Goal: Check status: Check status

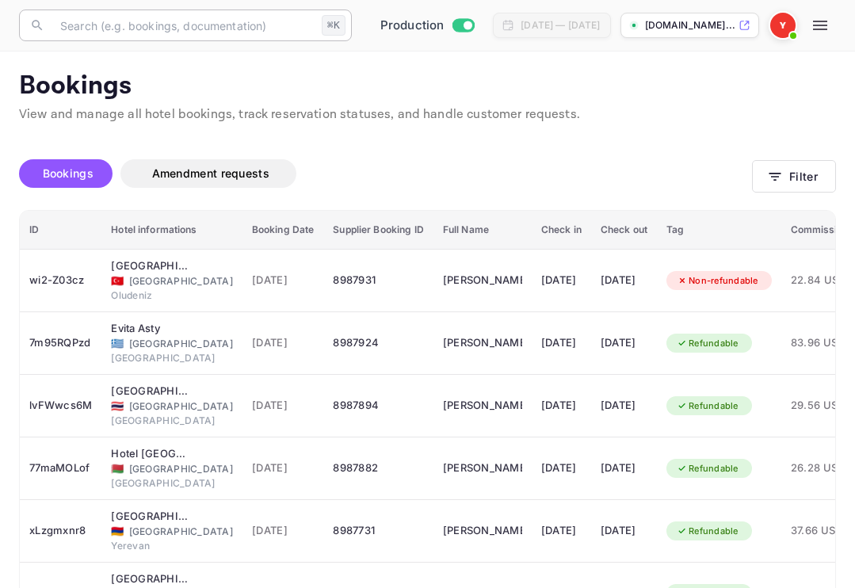
click at [119, 27] on input "text" at bounding box center [183, 26] width 265 height 32
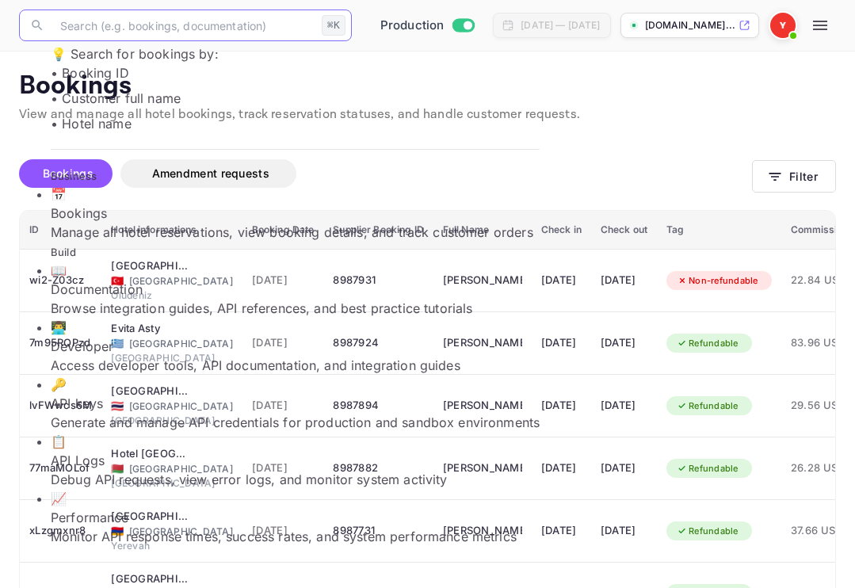
paste input "YA-9563-9655-6123"
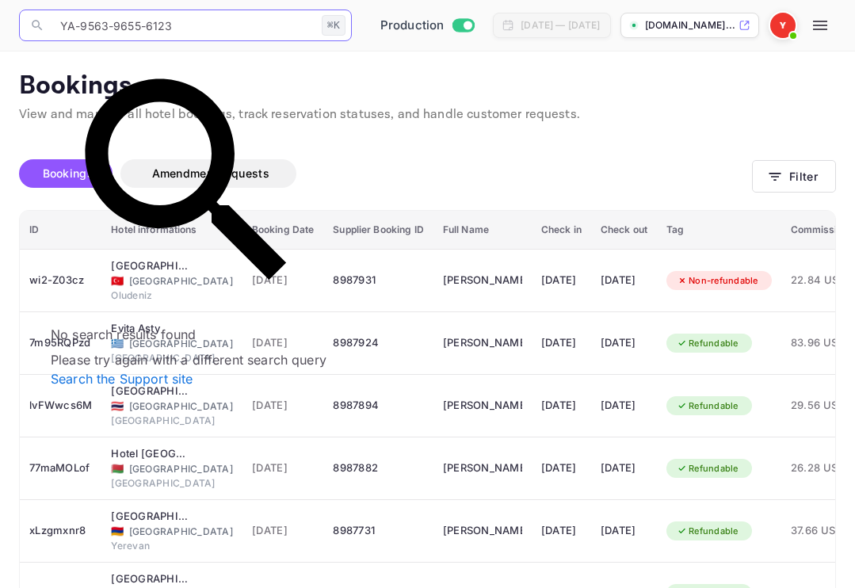
drag, startPoint x: 199, startPoint y: 25, endPoint x: 17, endPoint y: 22, distance: 182.2
click at [15, 23] on div "Now you can check your travel website directly from the link. Check your websit…" at bounding box center [427, 471] width 855 height 942
paste input "866998"
type input "8669983"
click at [553, 182] on div "Bookings Amendment requests" at bounding box center [385, 173] width 733 height 29
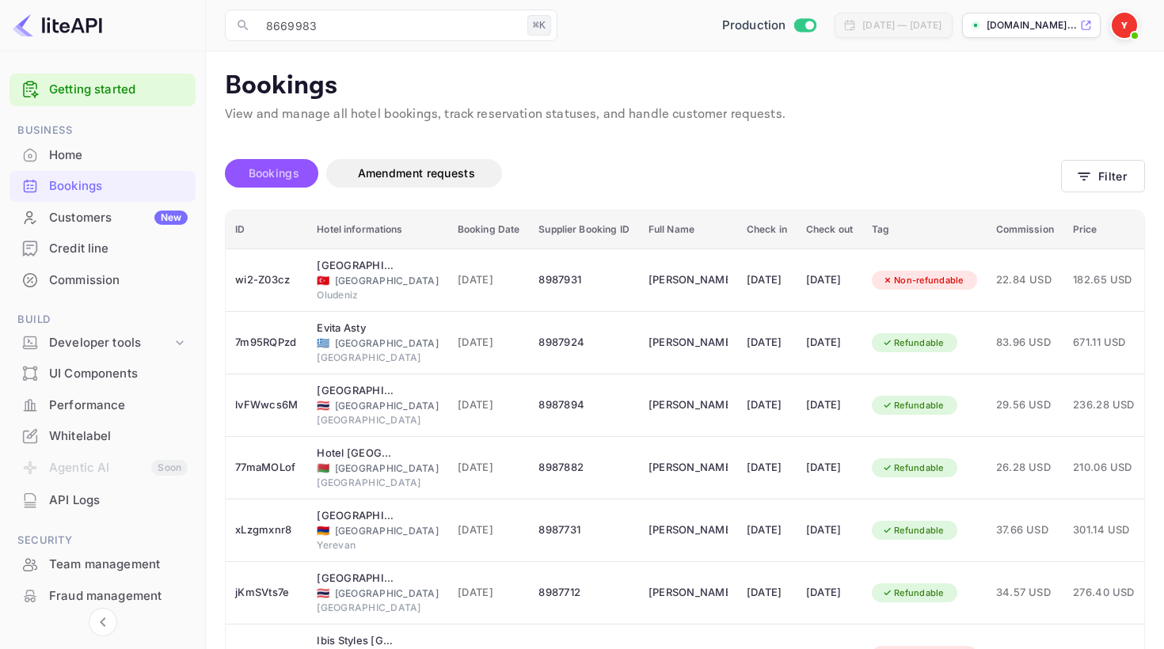
click at [279, 173] on span "Bookings" at bounding box center [274, 172] width 51 height 13
click at [854, 173] on button "Filter" at bounding box center [1103, 176] width 84 height 32
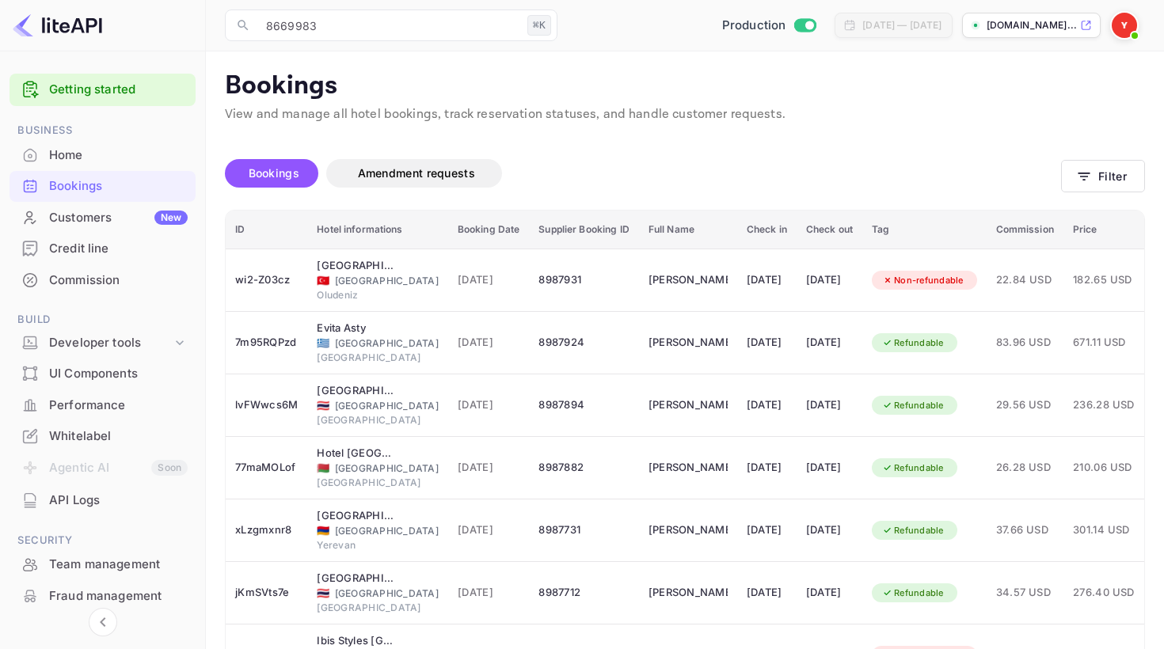
click at [71, 158] on div "Home" at bounding box center [118, 156] width 139 height 18
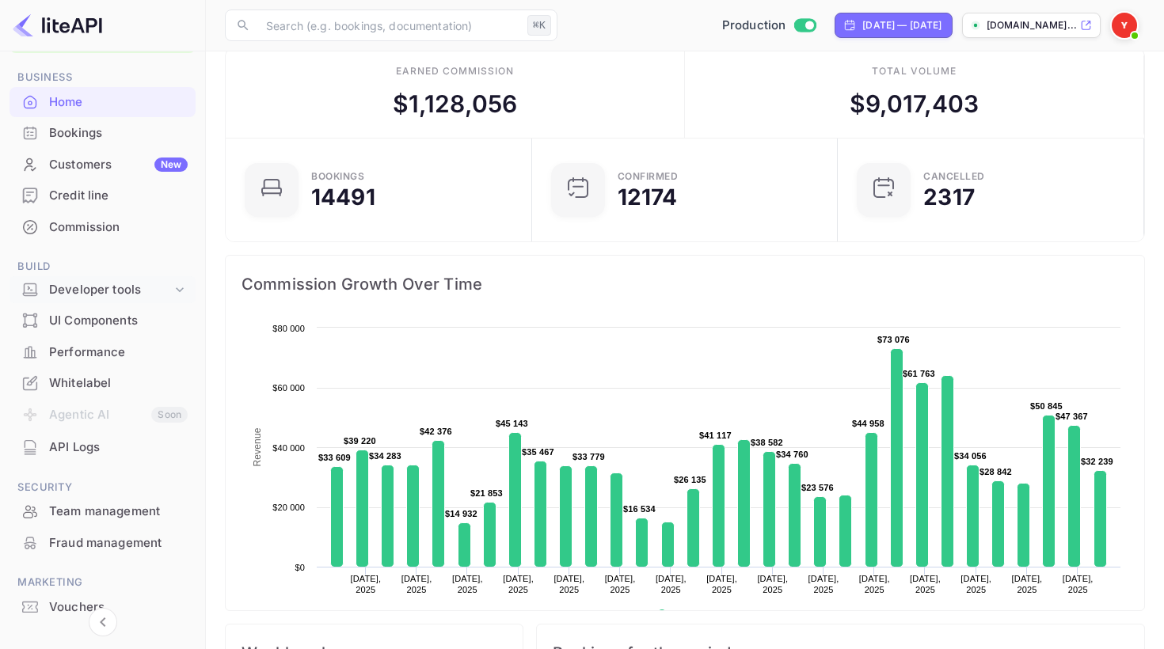
scroll to position [45, 0]
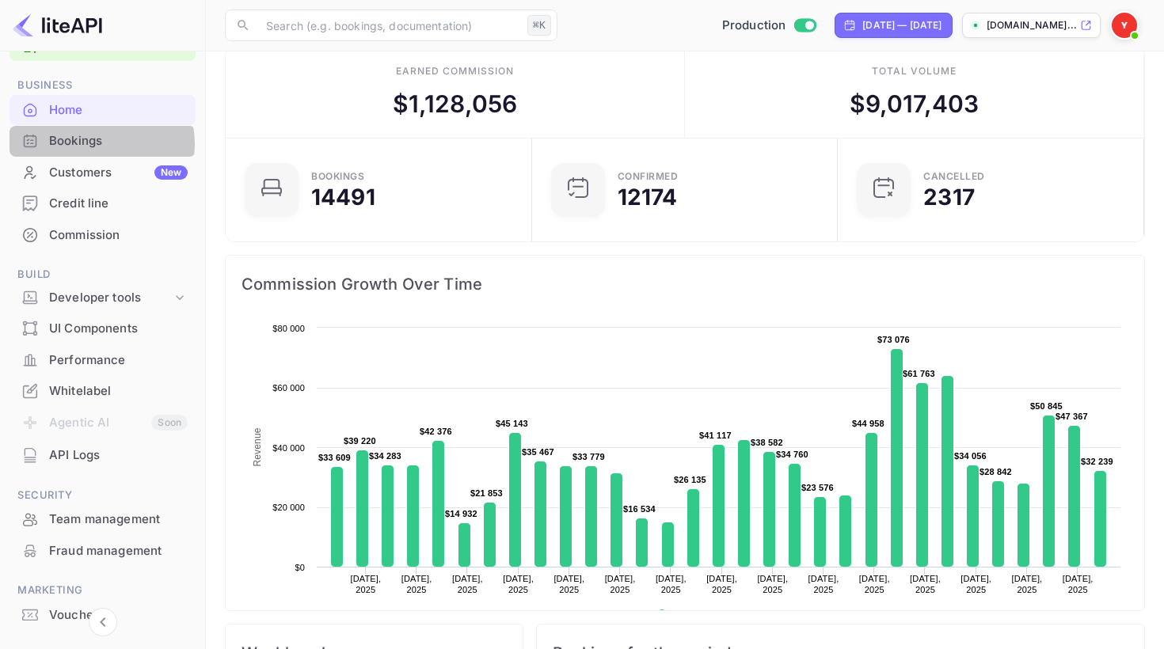
click at [93, 144] on div "Bookings" at bounding box center [118, 141] width 139 height 18
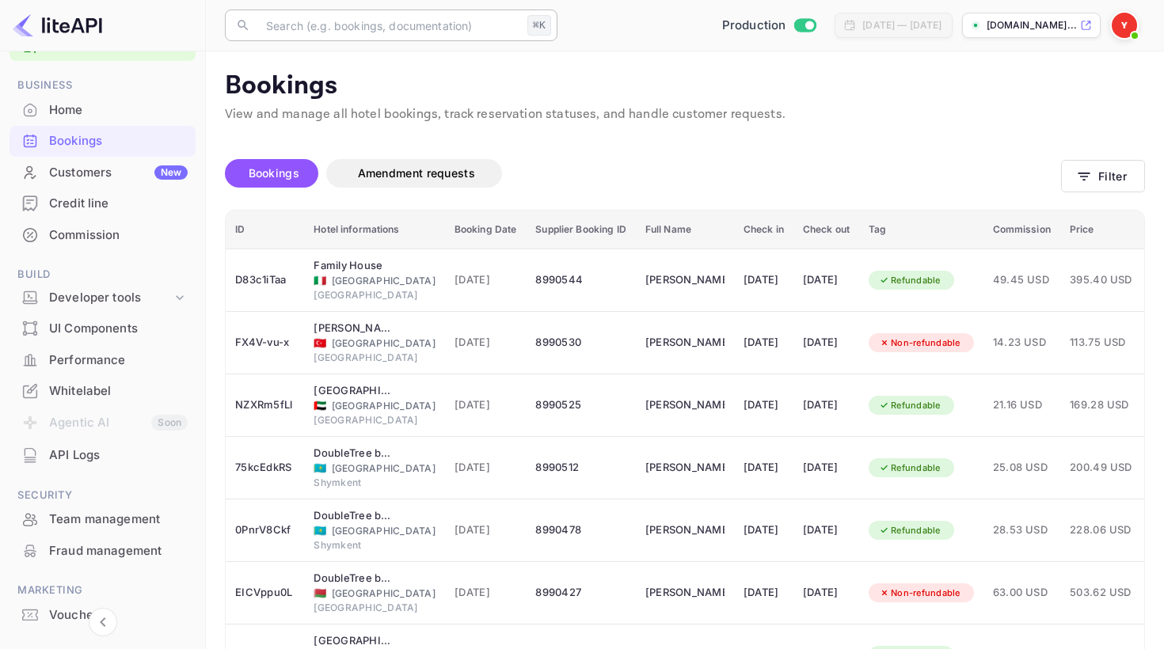
click at [371, 28] on input "text" at bounding box center [389, 26] width 265 height 32
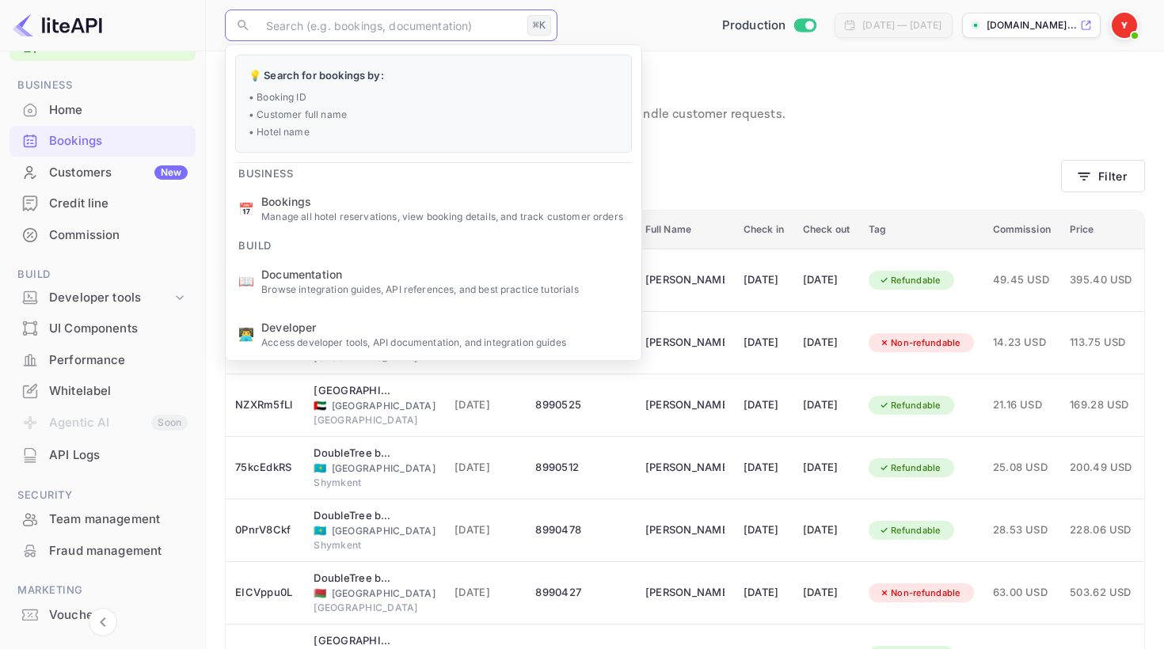
paste input "8669983"
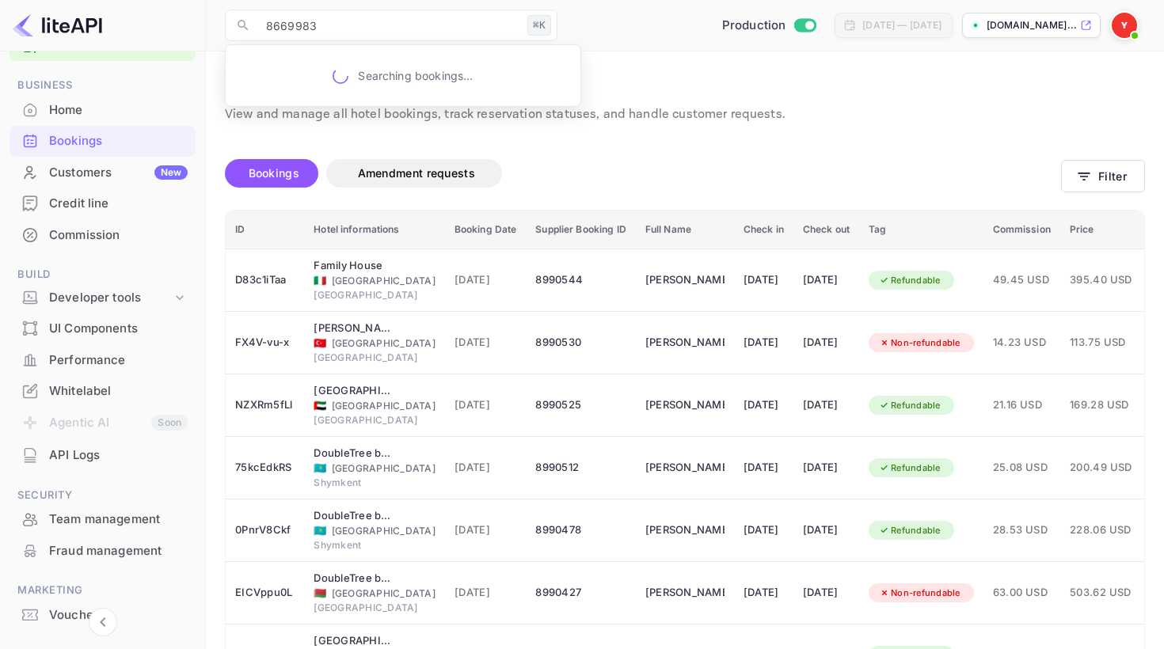
click at [622, 89] on p "Bookings" at bounding box center [685, 86] width 920 height 32
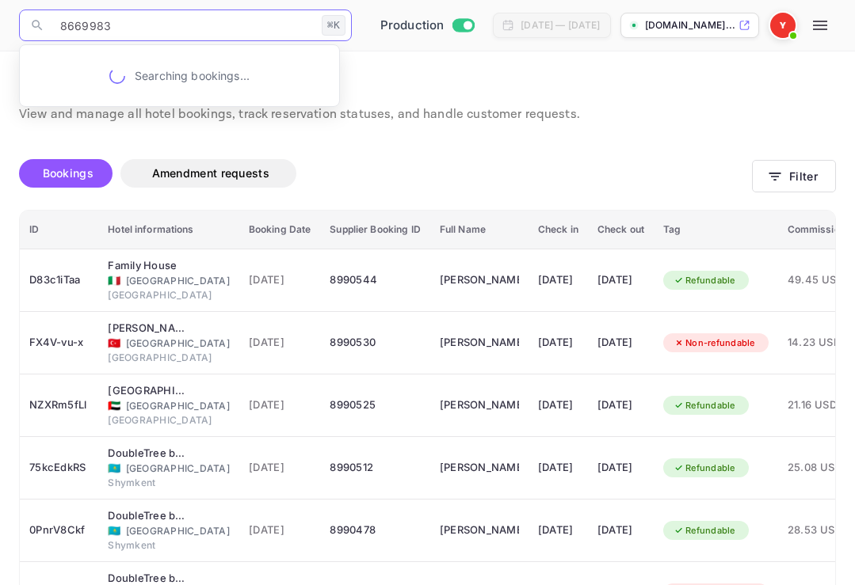
drag, startPoint x: 118, startPoint y: 27, endPoint x: 55, endPoint y: 24, distance: 62.6
click at [55, 25] on input "8669983" at bounding box center [183, 26] width 265 height 32
paste input "507601"
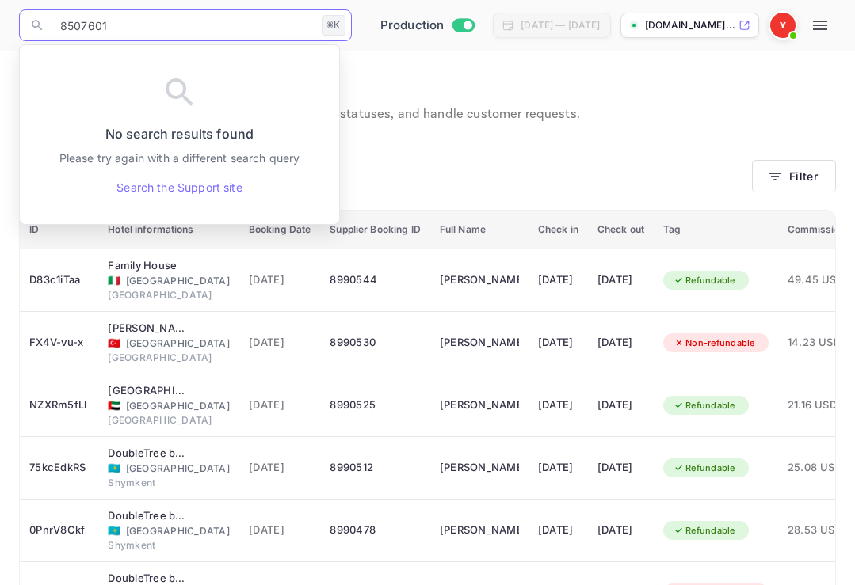
drag, startPoint x: 120, startPoint y: 26, endPoint x: 59, endPoint y: 23, distance: 61.1
click at [59, 23] on input "8507601" at bounding box center [183, 26] width 265 height 32
drag, startPoint x: 119, startPoint y: 36, endPoint x: 52, endPoint y: 28, distance: 67.0
click at [54, 28] on input "8507601" at bounding box center [183, 26] width 265 height 32
paste input "YA-7699-2366-0069"
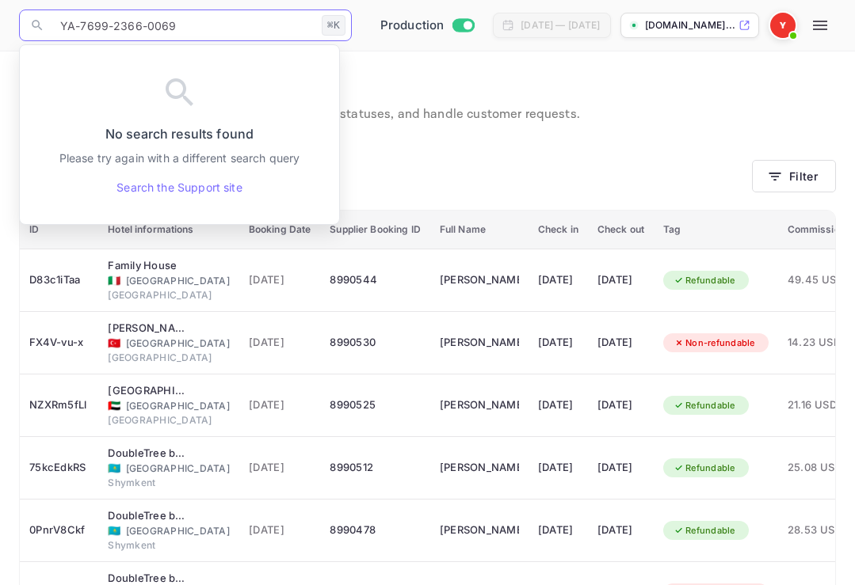
drag, startPoint x: 176, startPoint y: 28, endPoint x: 60, endPoint y: 22, distance: 115.8
click at [61, 23] on input "YA-7699-2366-0069" at bounding box center [183, 26] width 265 height 32
paste input "8507601"
type input "8507601"
click at [498, 138] on div "Unsaved Changes Bookings Amendment requests Filter ID Hotel informations Bookin…" at bounding box center [417, 523] width 835 height 799
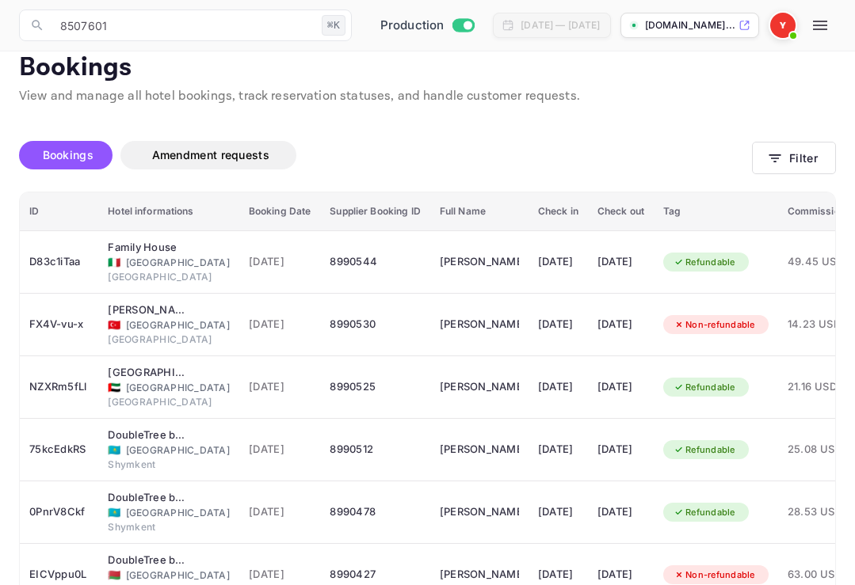
scroll to position [21, 0]
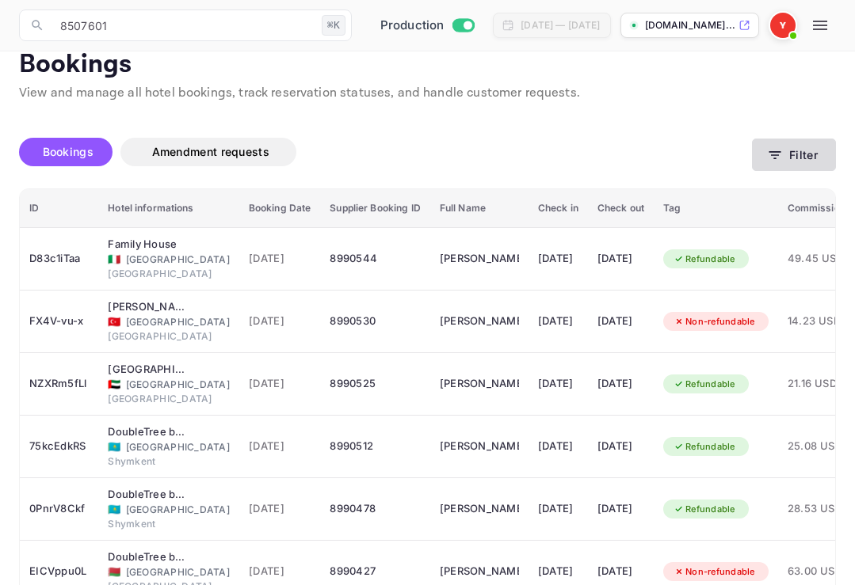
click at [799, 143] on button "Filter" at bounding box center [794, 155] width 84 height 32
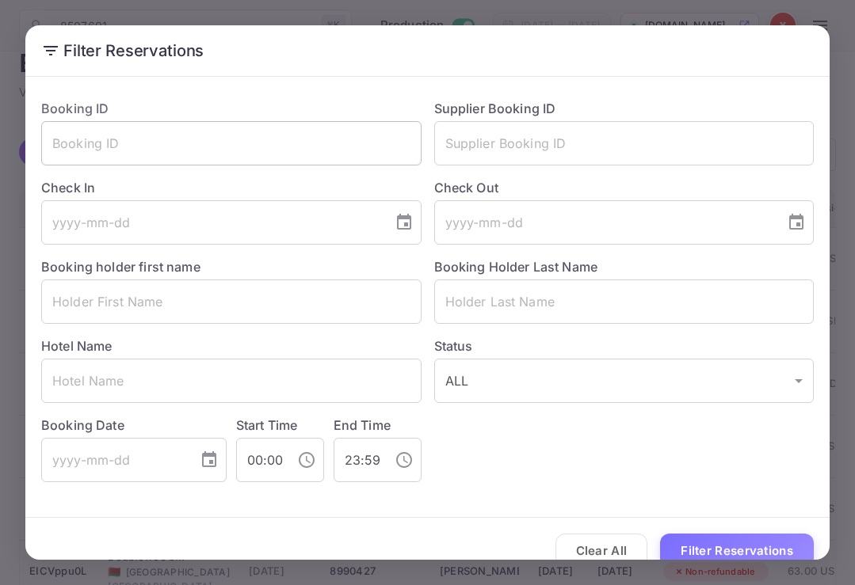
click at [158, 140] on input "text" at bounding box center [231, 143] width 380 height 44
paste input "8507601"
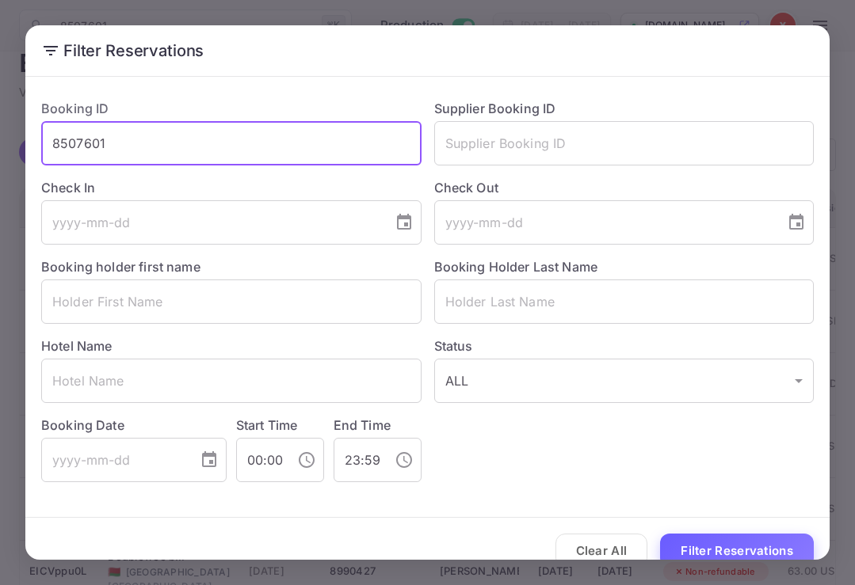
type input "8507601"
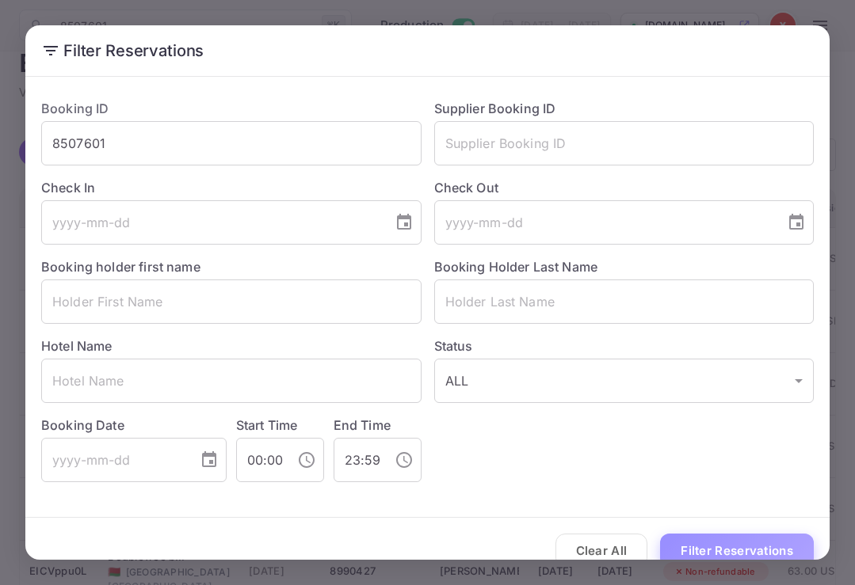
click at [694, 542] on button "Filter Reservations" at bounding box center [737, 551] width 154 height 34
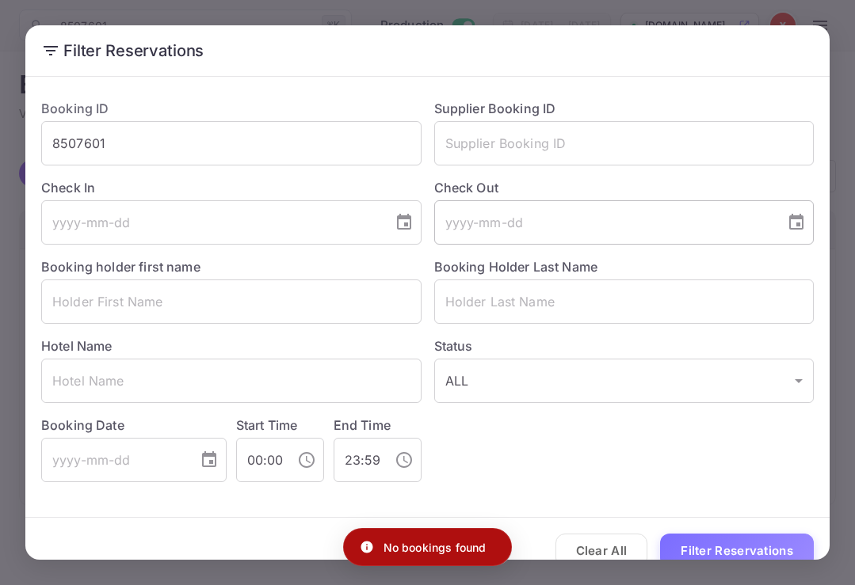
scroll to position [0, 0]
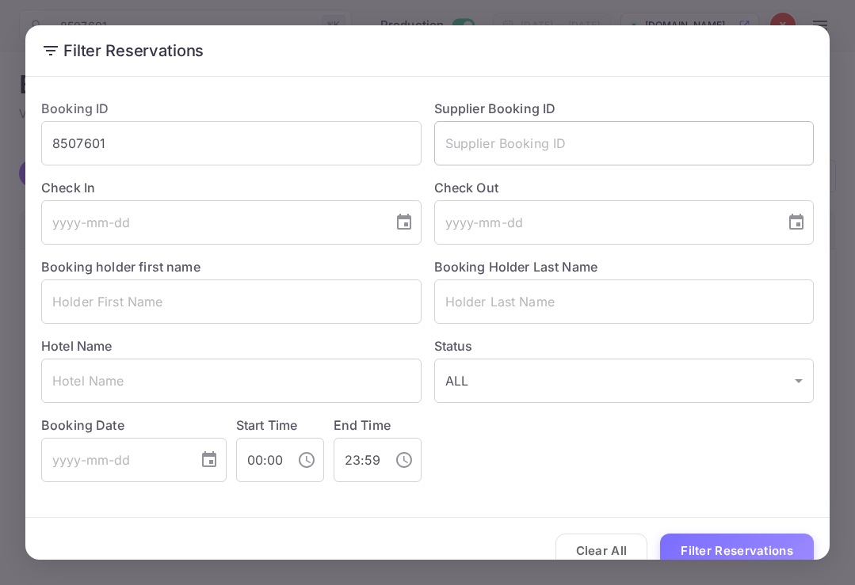
click at [491, 145] on input "text" at bounding box center [624, 143] width 380 height 44
paste input "8507601"
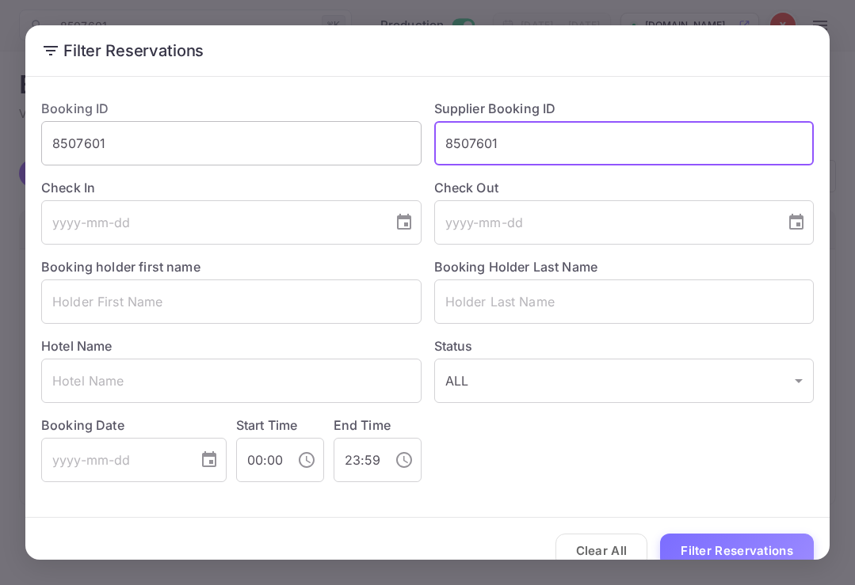
type input "8507601"
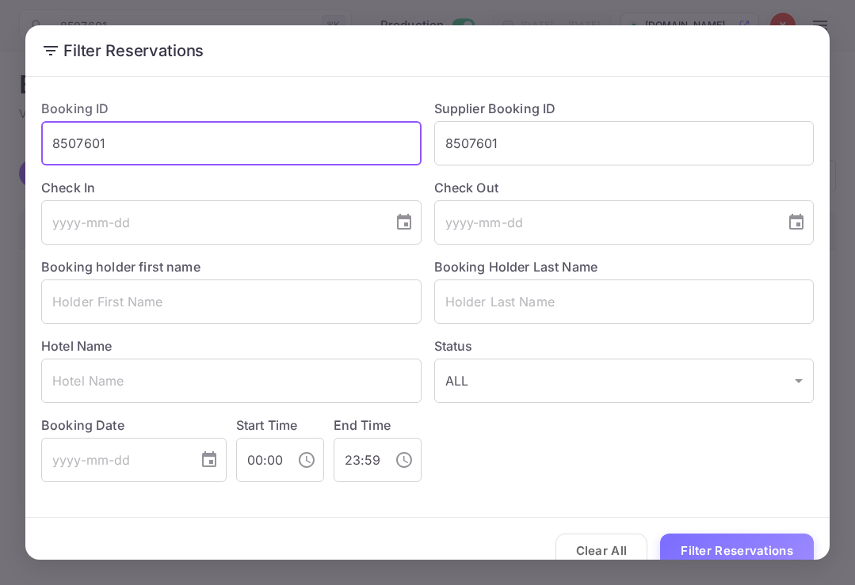
drag, startPoint x: 120, startPoint y: 141, endPoint x: 42, endPoint y: 141, distance: 78.4
click at [42, 141] on input "8507601" at bounding box center [231, 143] width 380 height 44
click at [711, 551] on button "Filter Reservations" at bounding box center [737, 551] width 154 height 34
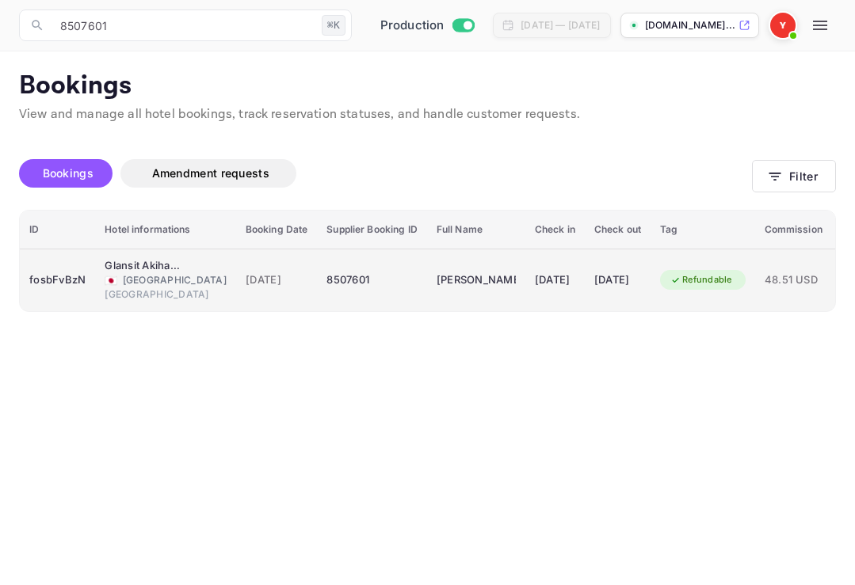
click at [58, 281] on div "fosbFvBzN" at bounding box center [57, 280] width 56 height 25
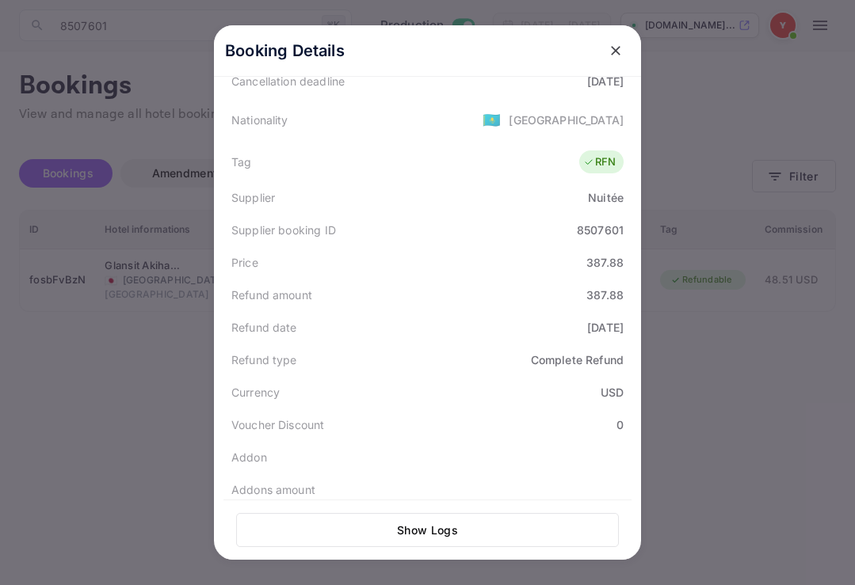
scroll to position [413, 0]
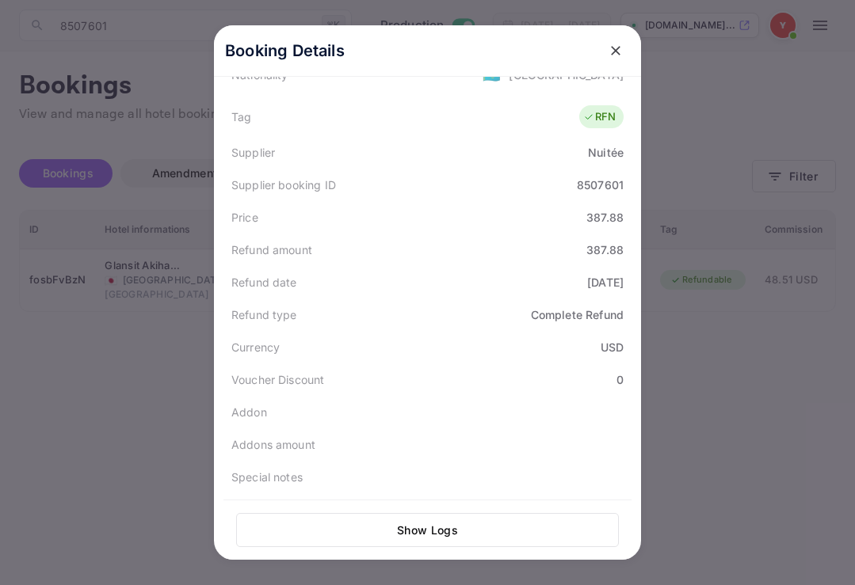
click at [614, 50] on icon "close" at bounding box center [616, 51] width 10 height 10
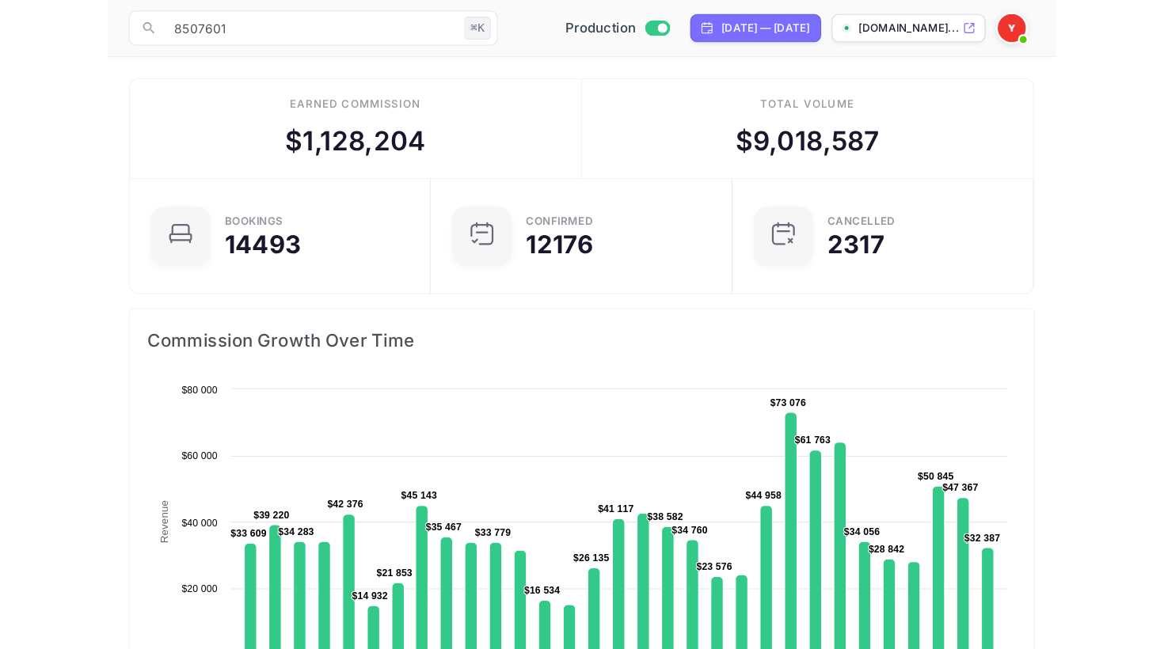
scroll to position [257, 297]
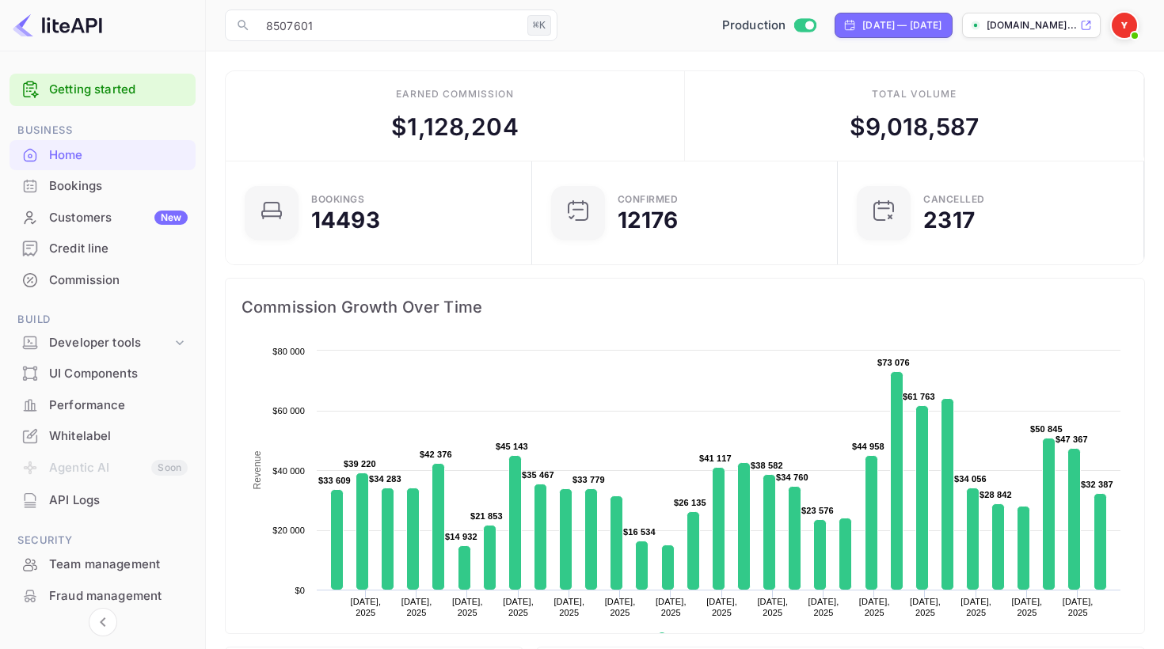
click at [75, 182] on div "Bookings" at bounding box center [118, 186] width 139 height 18
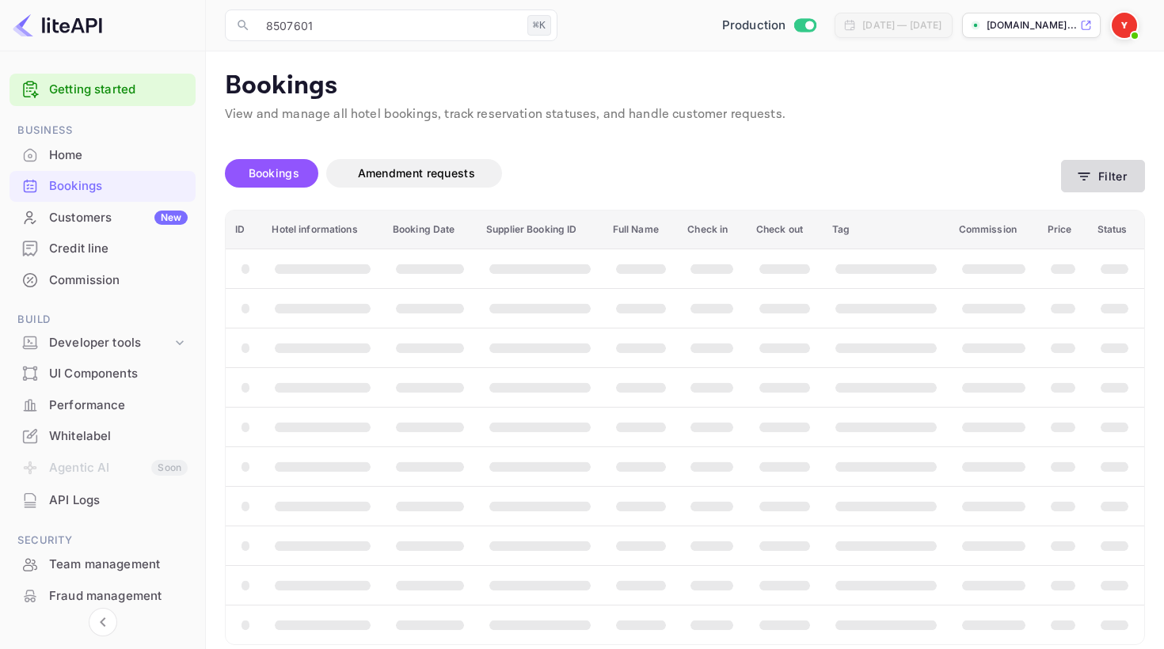
click at [1125, 169] on button "Filter" at bounding box center [1103, 176] width 84 height 32
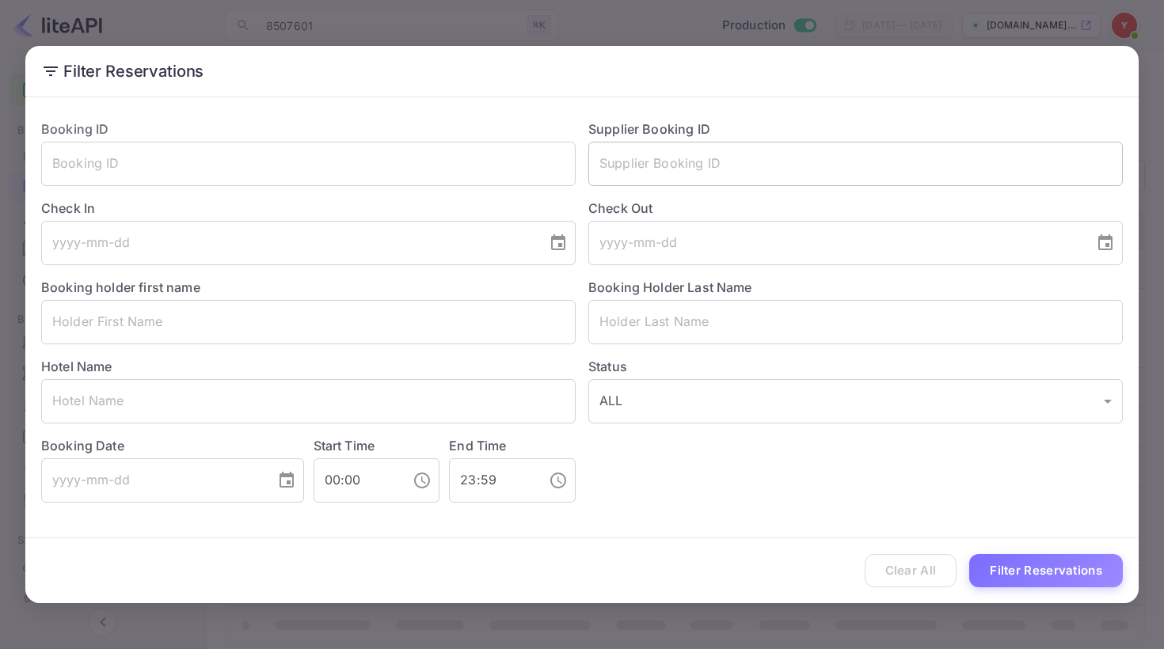
click at [638, 170] on input "text" at bounding box center [855, 164] width 535 height 44
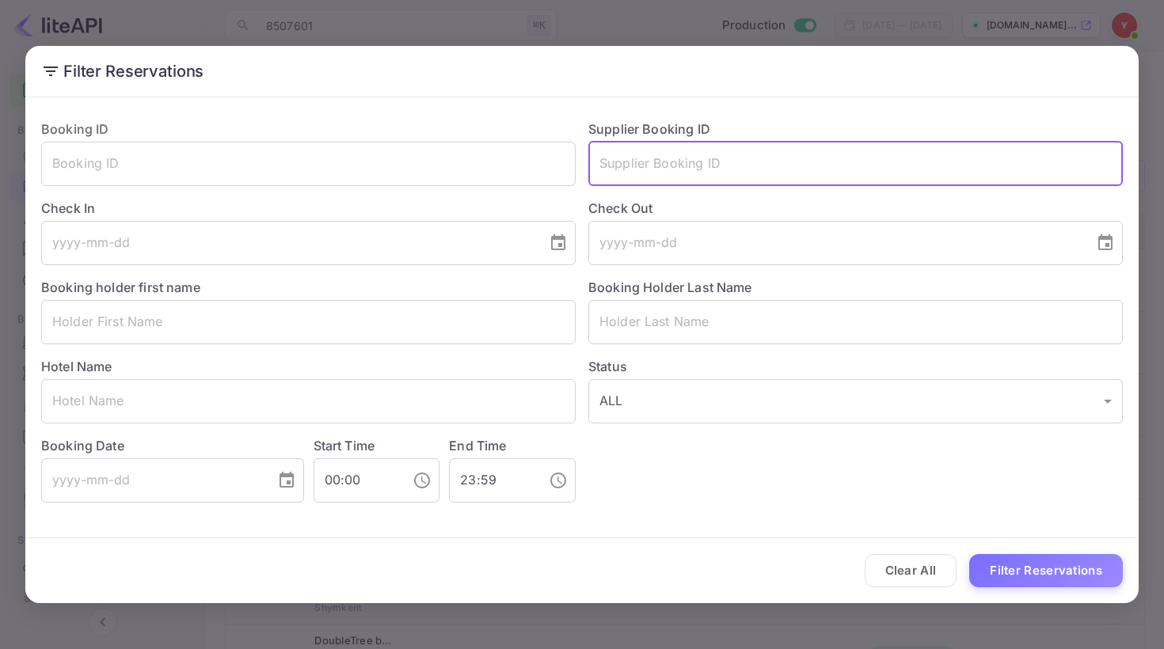
paste input "8669983"
type input "8669983"
click at [1010, 575] on button "Filter Reservations" at bounding box center [1046, 571] width 154 height 34
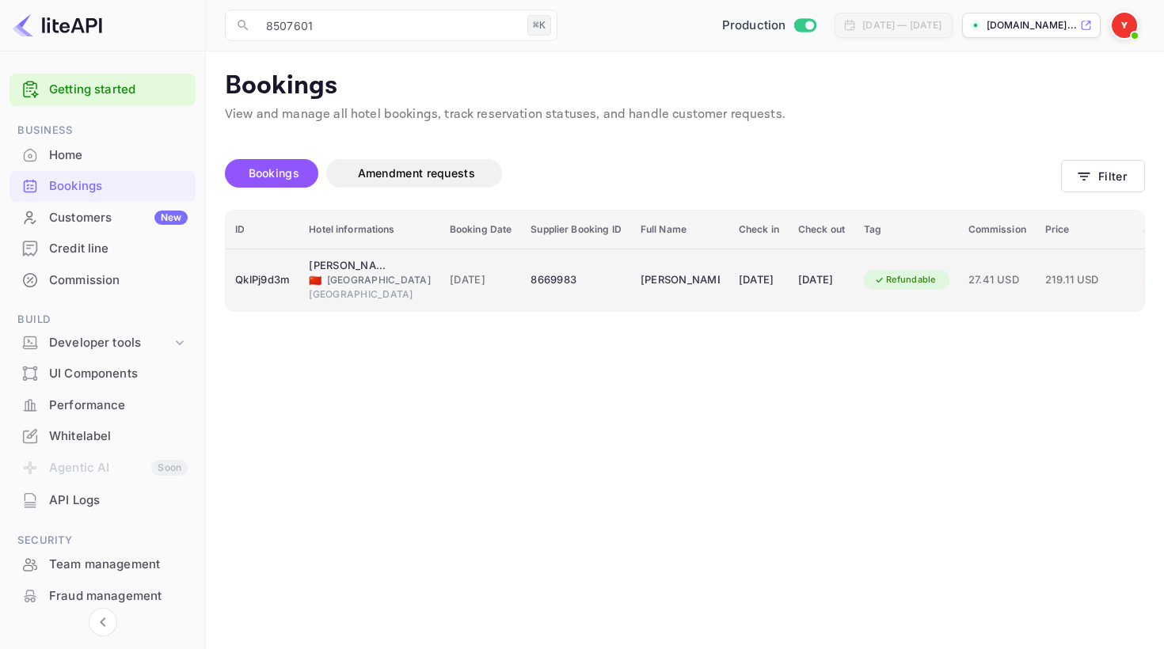
click at [266, 261] on td "QklPj9d3m" at bounding box center [263, 280] width 74 height 63
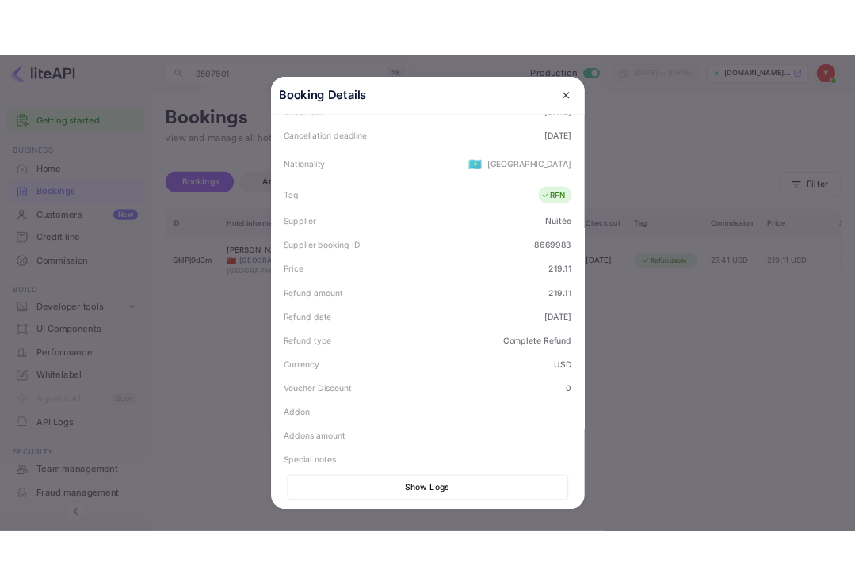
scroll to position [358, 0]
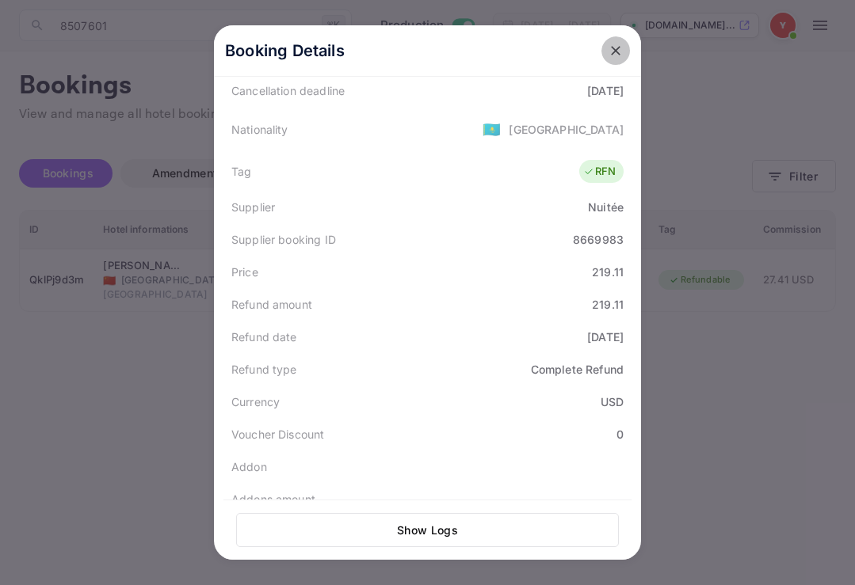
click at [617, 51] on icon "close" at bounding box center [615, 51] width 16 height 16
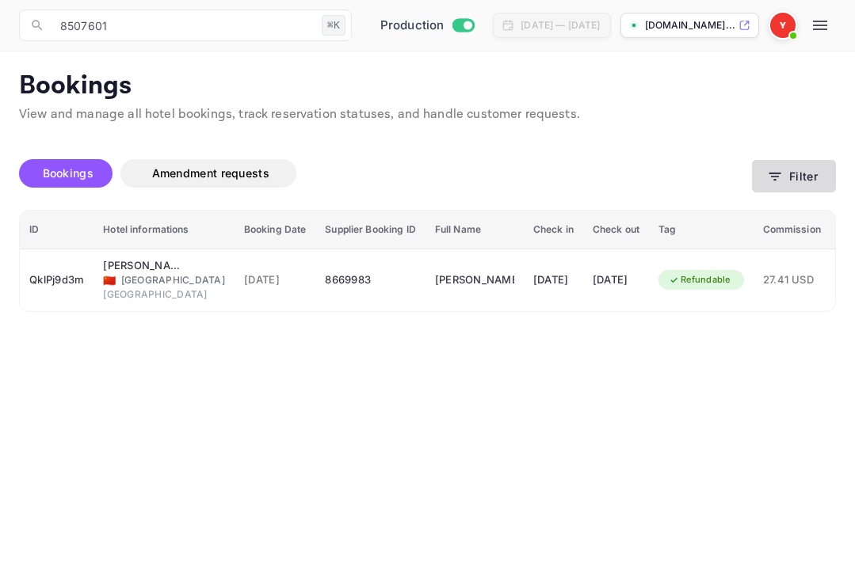
click at [794, 179] on button "Filter" at bounding box center [794, 176] width 84 height 32
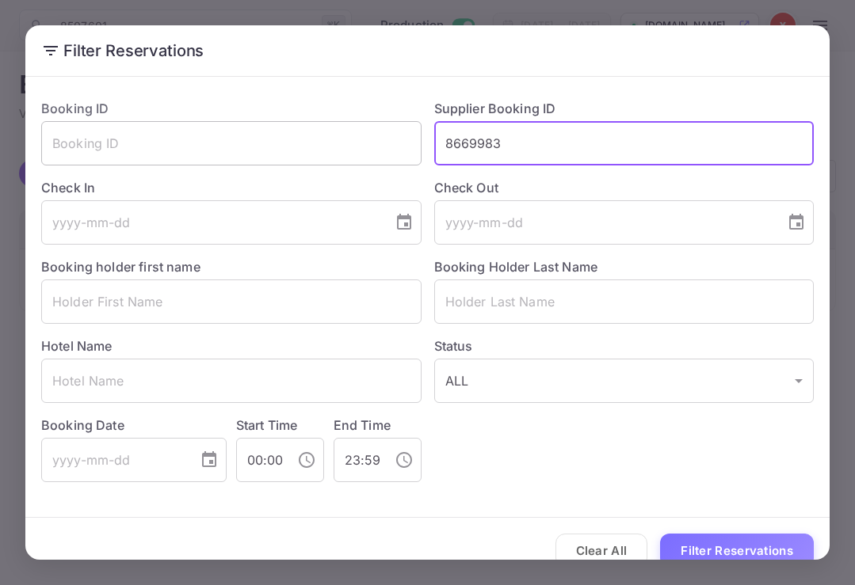
drag, startPoint x: 506, startPoint y: 147, endPoint x: 412, endPoint y: 145, distance: 94.3
click at [412, 145] on div "Booking ID ​ Supplier Booking ID 8669983 ​ Check In ​ Check Out ​ Booking holde…" at bounding box center [421, 284] width 785 height 396
paste input "345699"
type input "8345699"
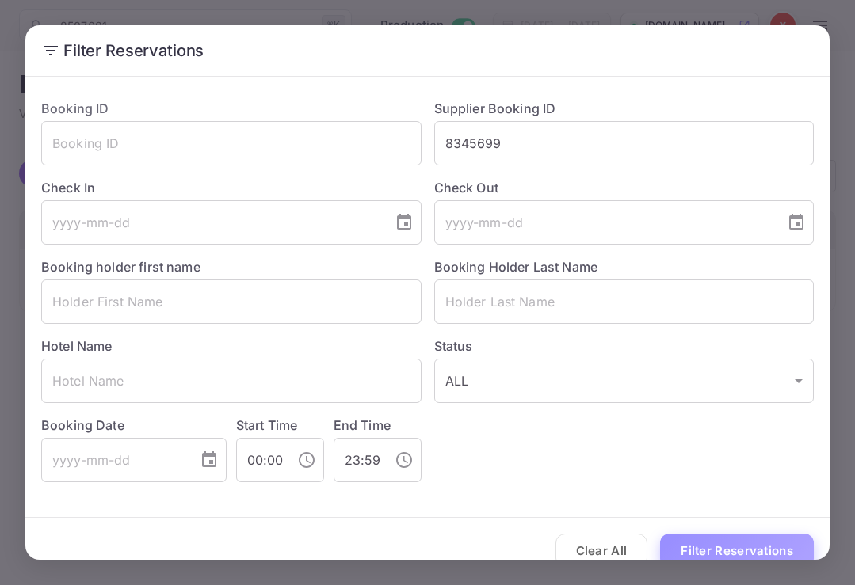
click at [711, 550] on button "Filter Reservations" at bounding box center [737, 551] width 154 height 34
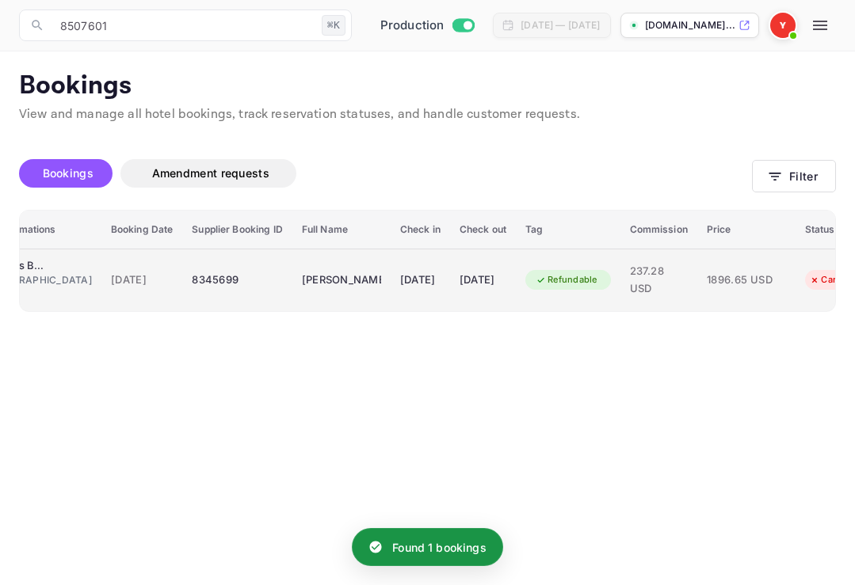
scroll to position [0, 204]
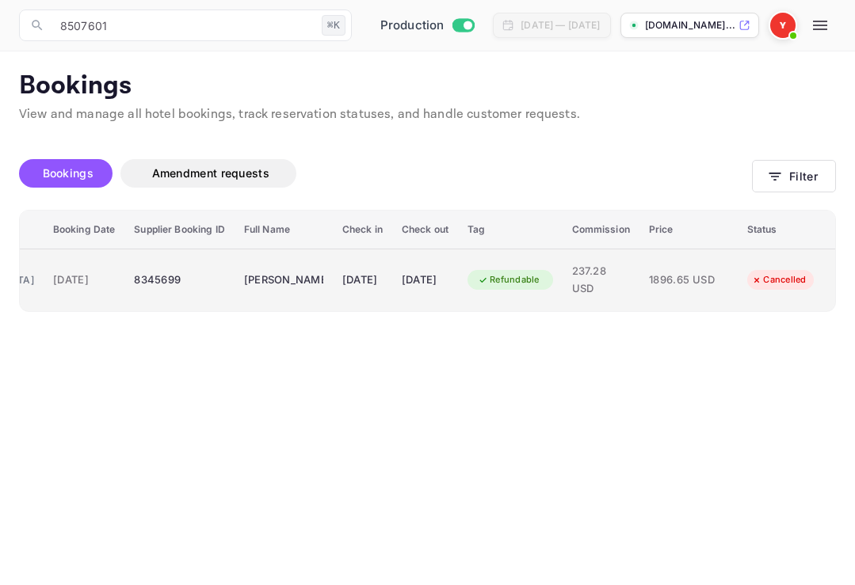
click at [134, 283] on div "8345699" at bounding box center [179, 280] width 90 height 25
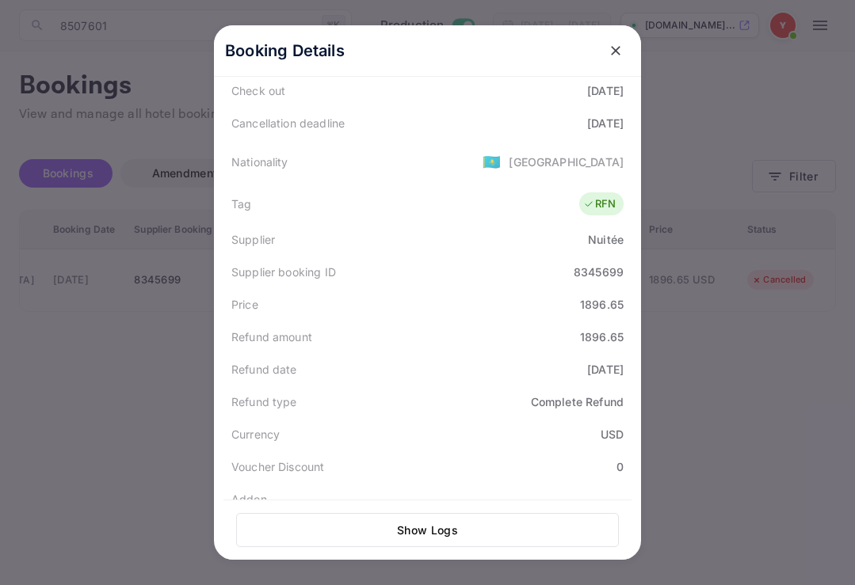
scroll to position [329, 0]
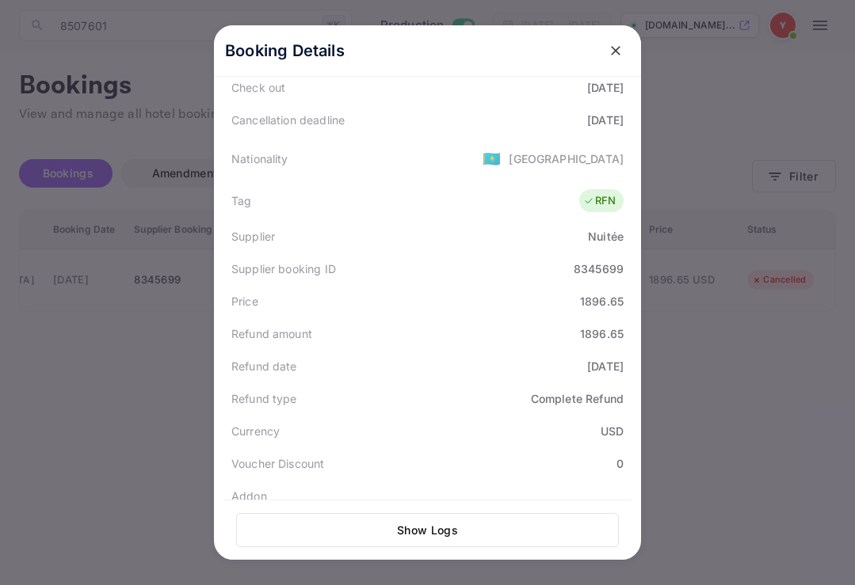
click at [147, 364] on div at bounding box center [427, 292] width 855 height 585
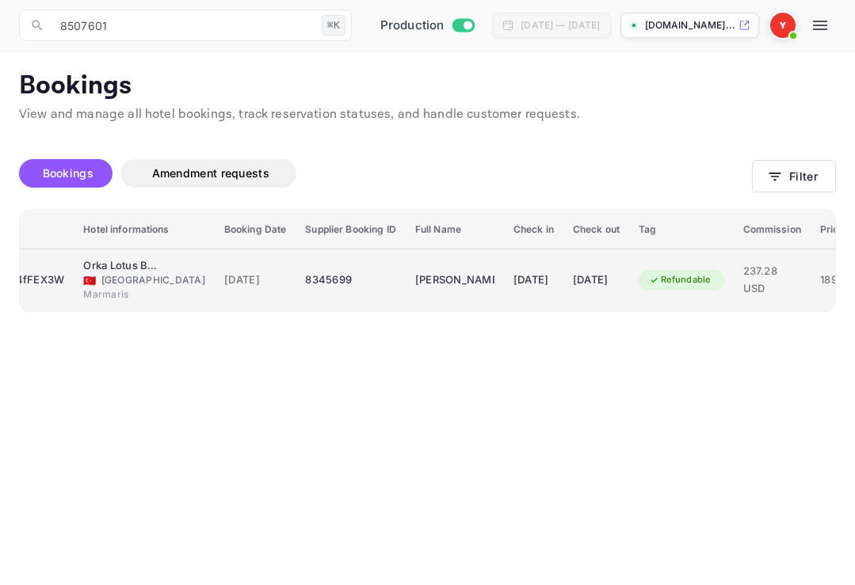
scroll to position [0, 0]
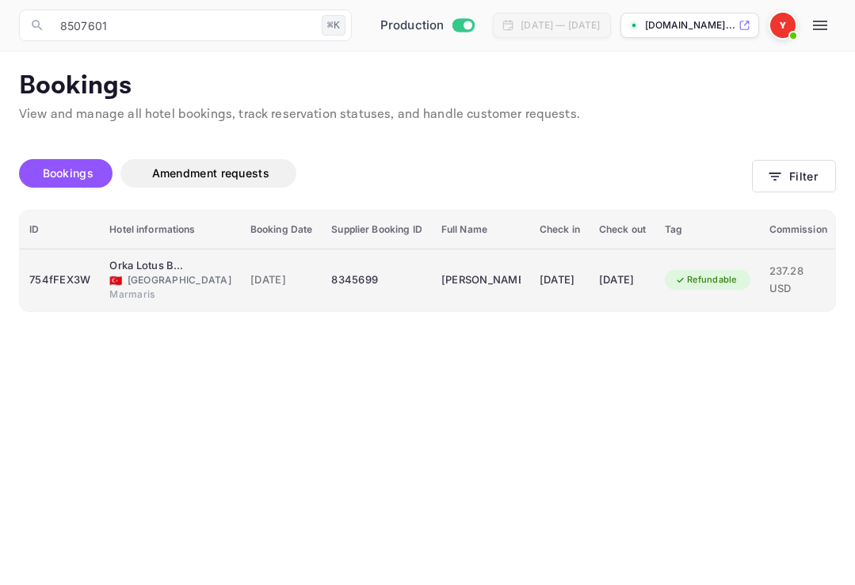
click at [73, 281] on div "754fFEX3W" at bounding box center [59, 280] width 61 height 25
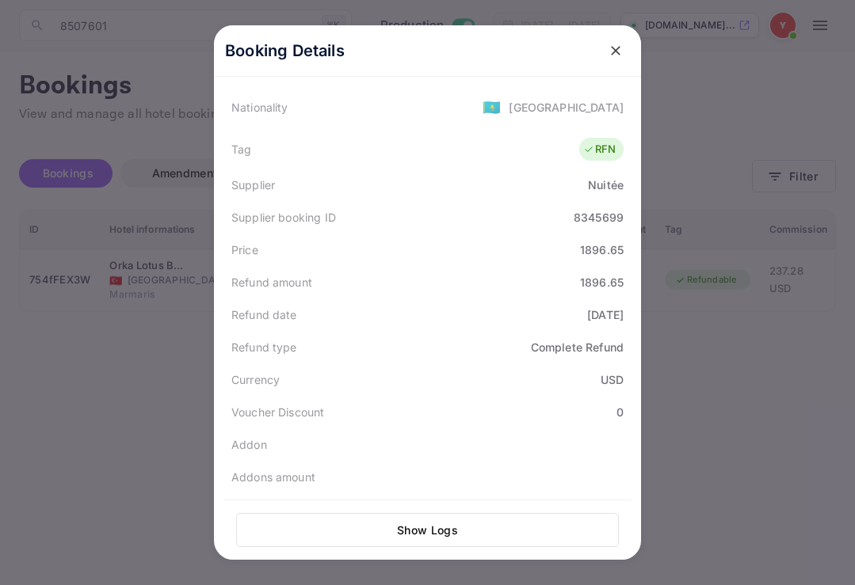
scroll to position [413, 0]
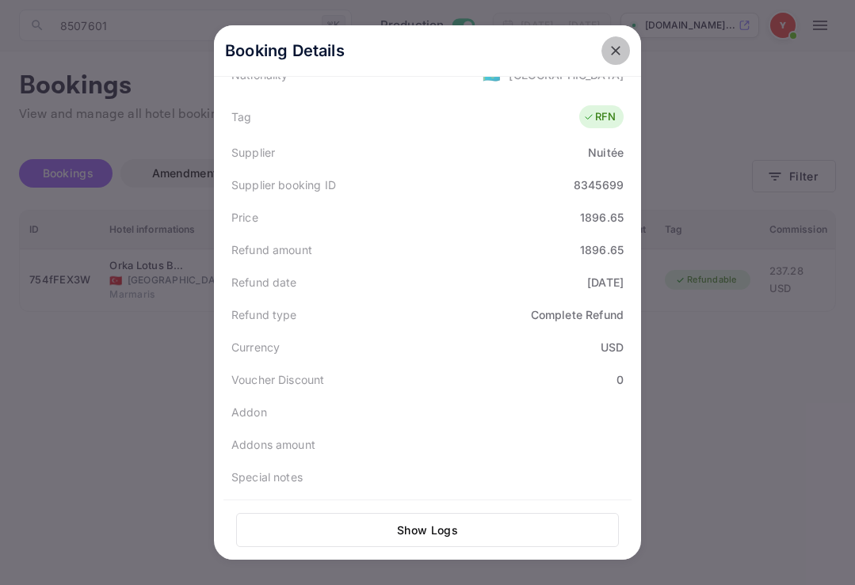
click at [616, 52] on icon "close" at bounding box center [616, 51] width 10 height 10
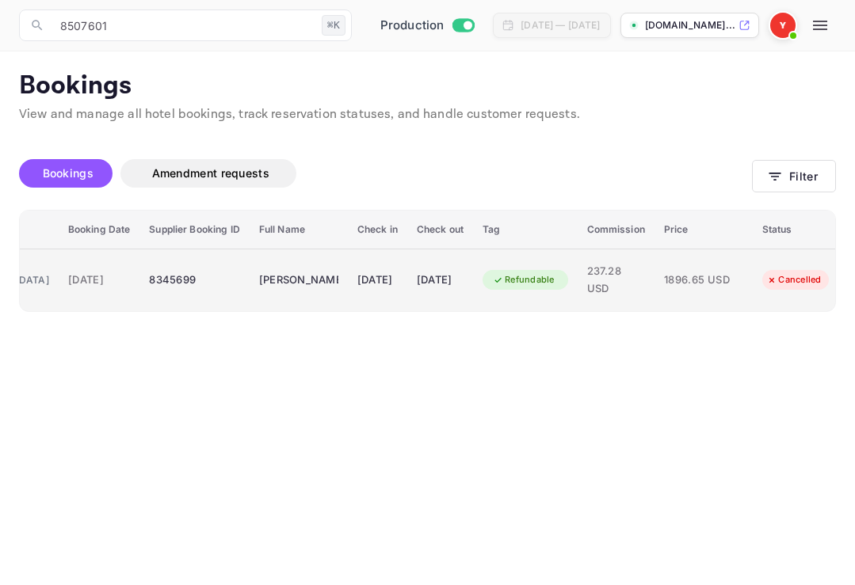
scroll to position [0, 204]
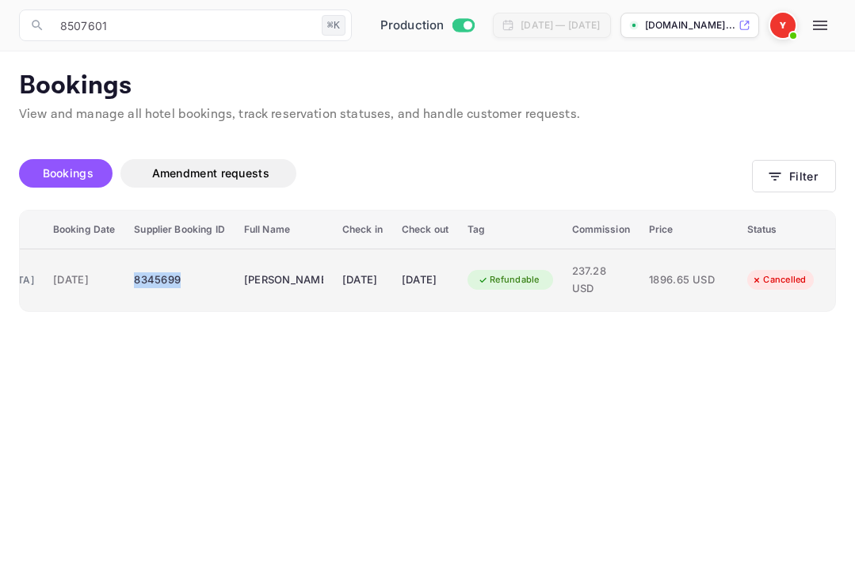
drag, startPoint x: 141, startPoint y: 280, endPoint x: 94, endPoint y: 280, distance: 46.7
click at [134, 280] on div "8345699" at bounding box center [179, 280] width 90 height 25
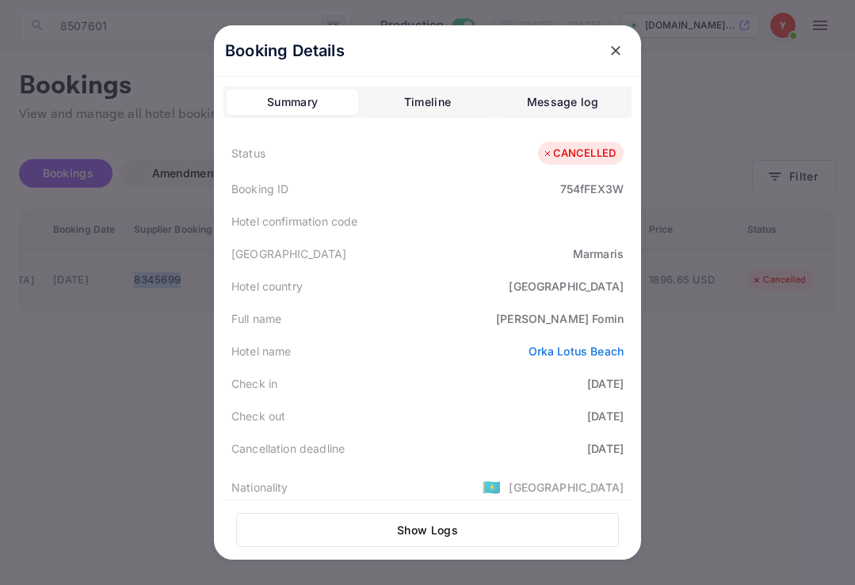
copy div "8345699"
click at [102, 402] on div at bounding box center [427, 292] width 855 height 585
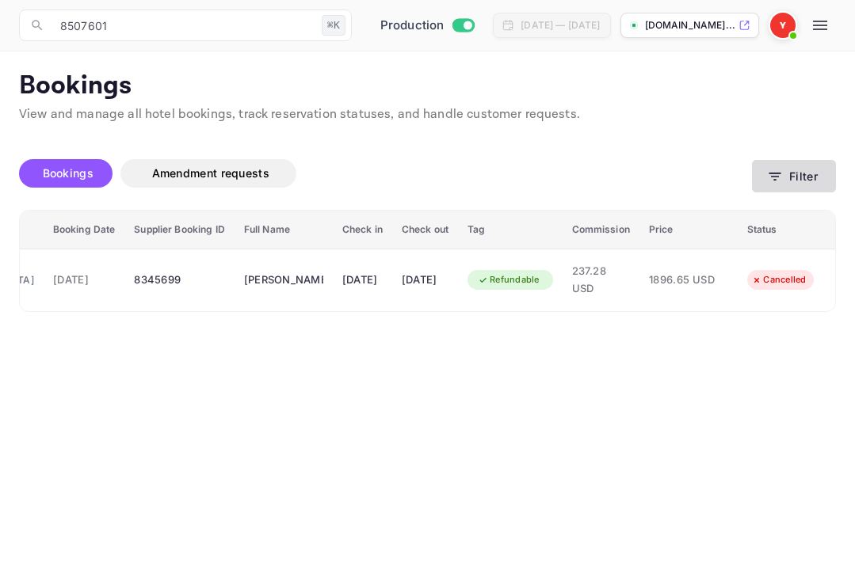
click at [789, 180] on button "Filter" at bounding box center [794, 176] width 84 height 32
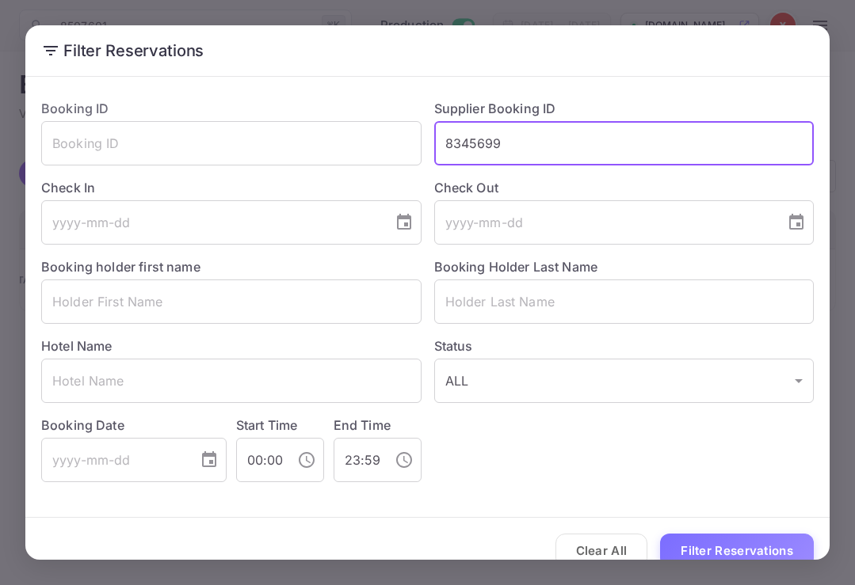
drag, startPoint x: 524, startPoint y: 153, endPoint x: 437, endPoint y: 152, distance: 87.1
click at [437, 152] on input "8345699" at bounding box center [624, 143] width 380 height 44
paste input "text"
click at [491, 139] on input "text" at bounding box center [624, 143] width 380 height 44
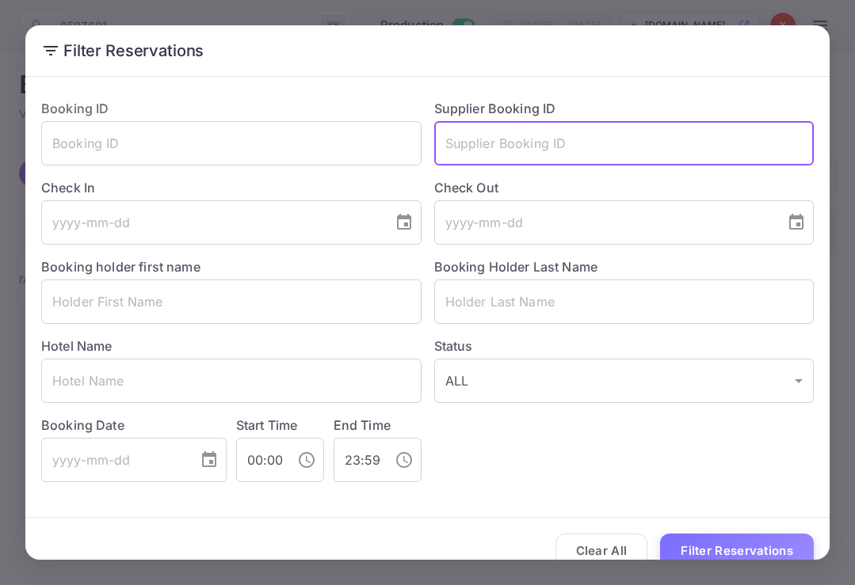
paste input "8257767"
type input "8257767"
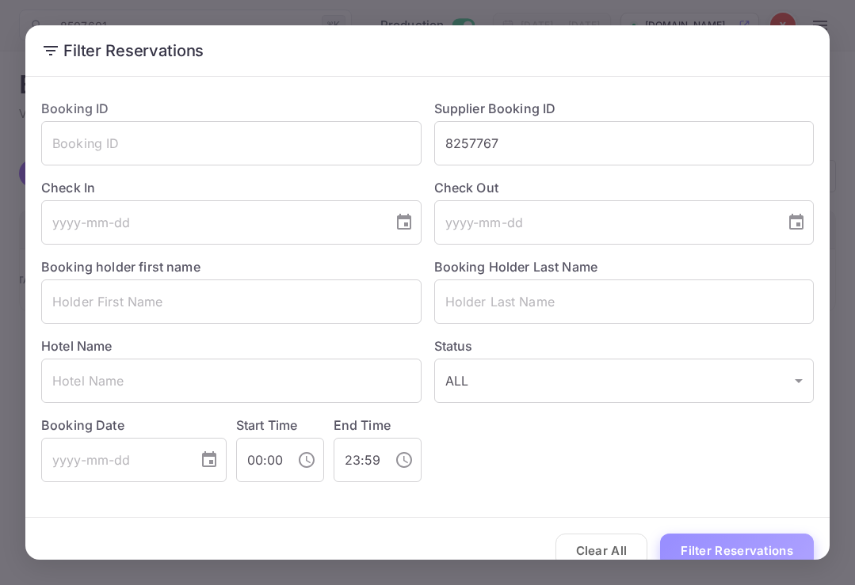
click at [733, 551] on button "Filter Reservations" at bounding box center [737, 551] width 154 height 34
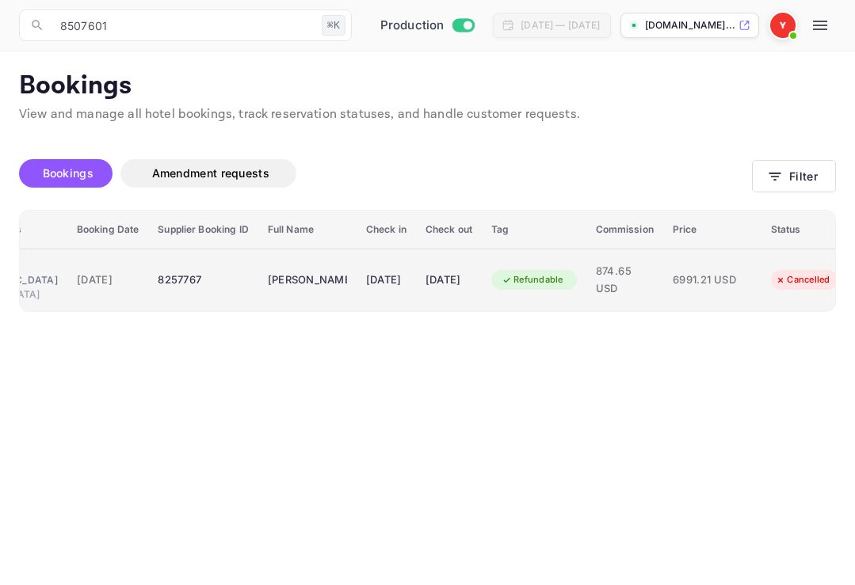
scroll to position [0, 203]
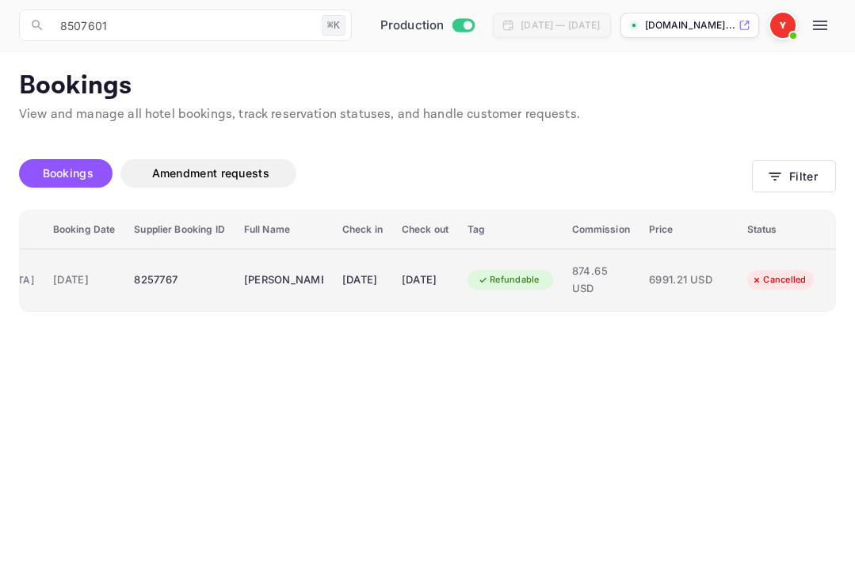
click at [147, 281] on div "8257767" at bounding box center [179, 280] width 90 height 25
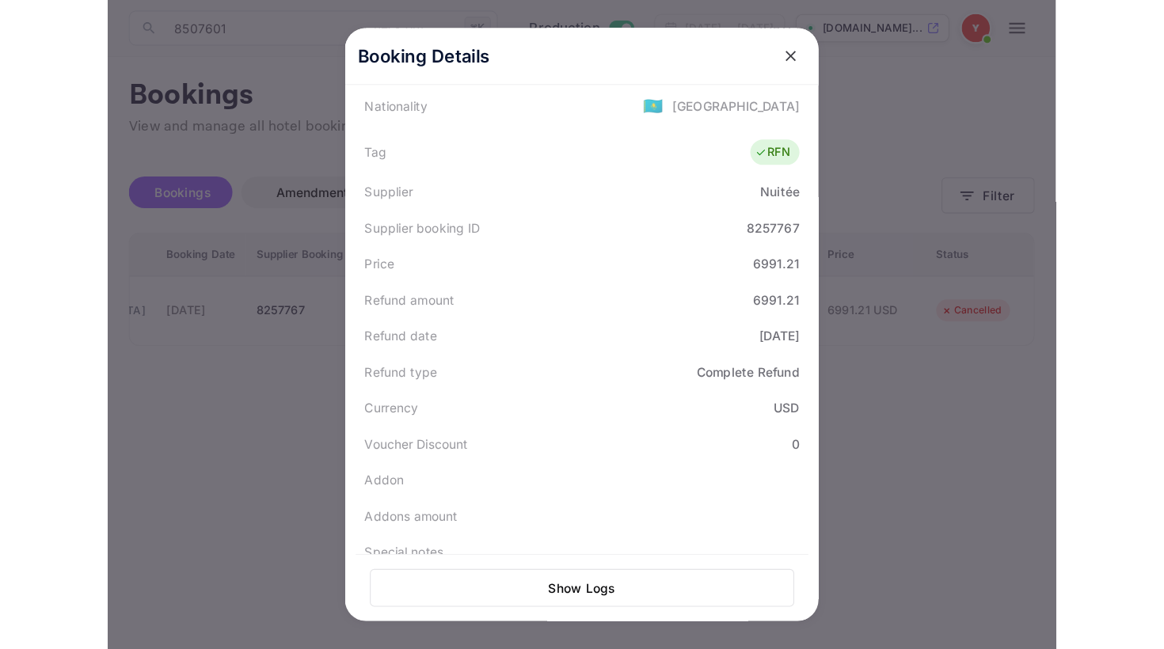
scroll to position [413, 0]
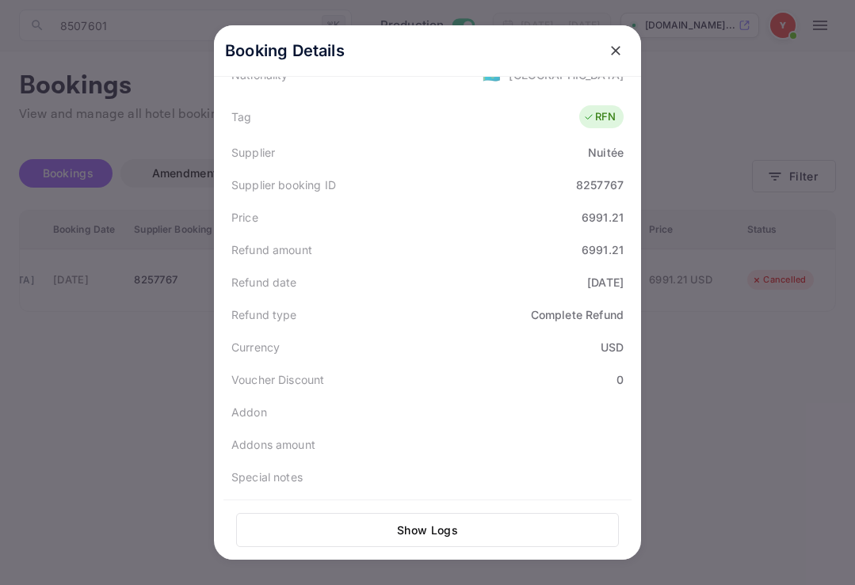
click at [157, 384] on div at bounding box center [427, 292] width 855 height 585
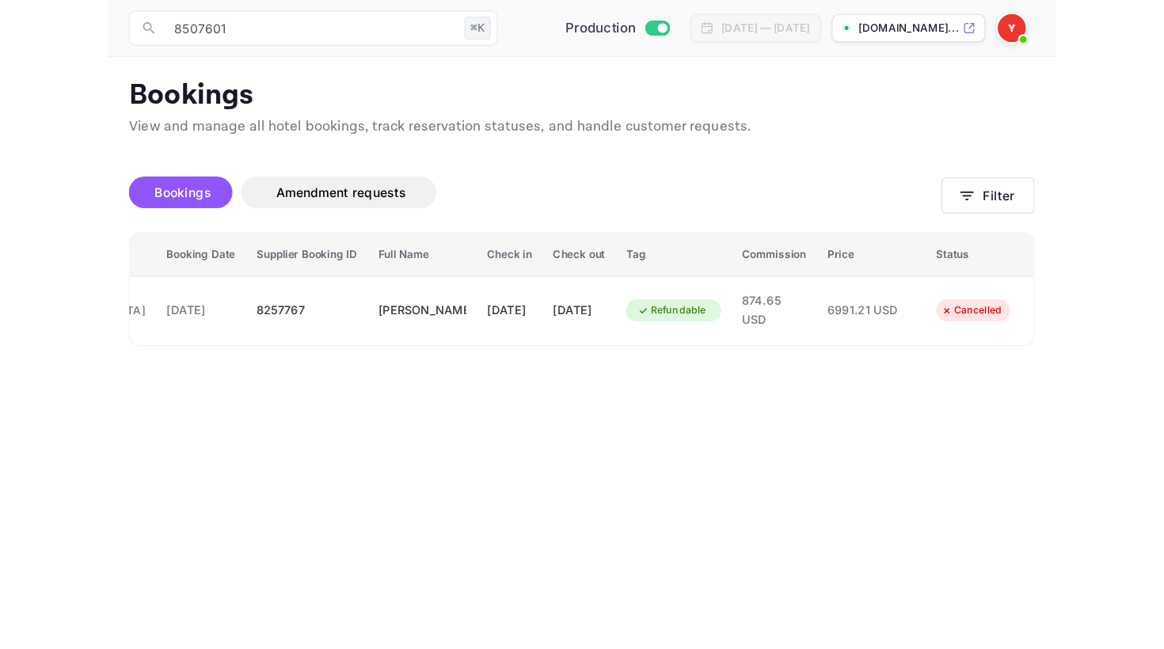
scroll to position [0, 0]
